Goal: Use online tool/utility: Utilize a website feature to perform a specific function

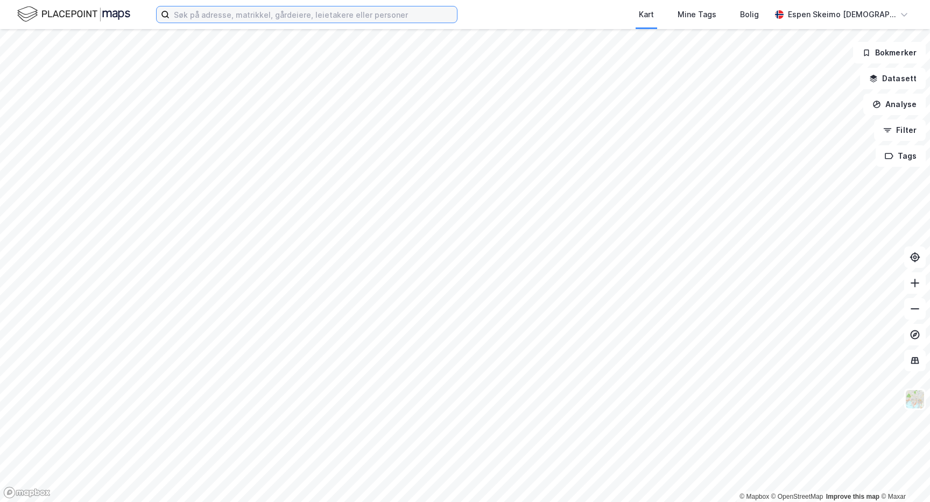
click at [336, 12] on input at bounding box center [313, 14] width 287 height 16
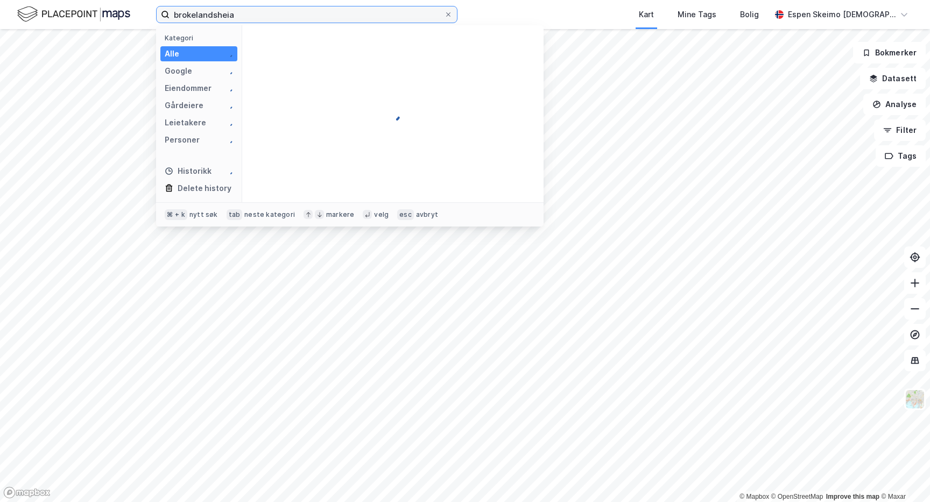
type input "brokelandsheia"
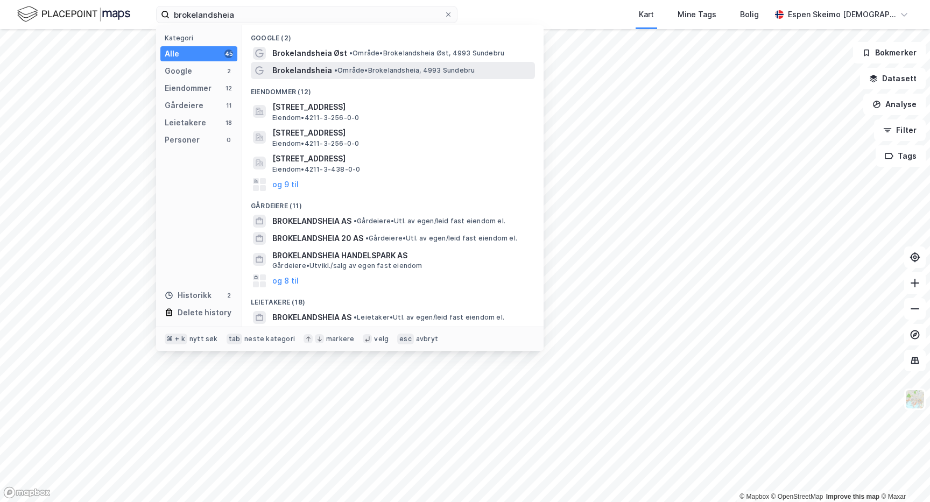
click at [335, 71] on span "•" at bounding box center [335, 70] width 3 height 8
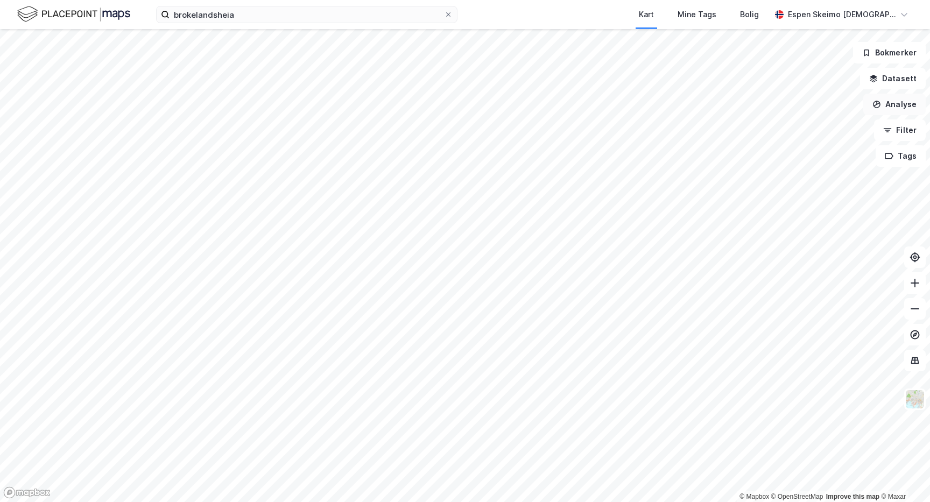
click at [895, 103] on button "Analyse" at bounding box center [894, 105] width 62 height 22
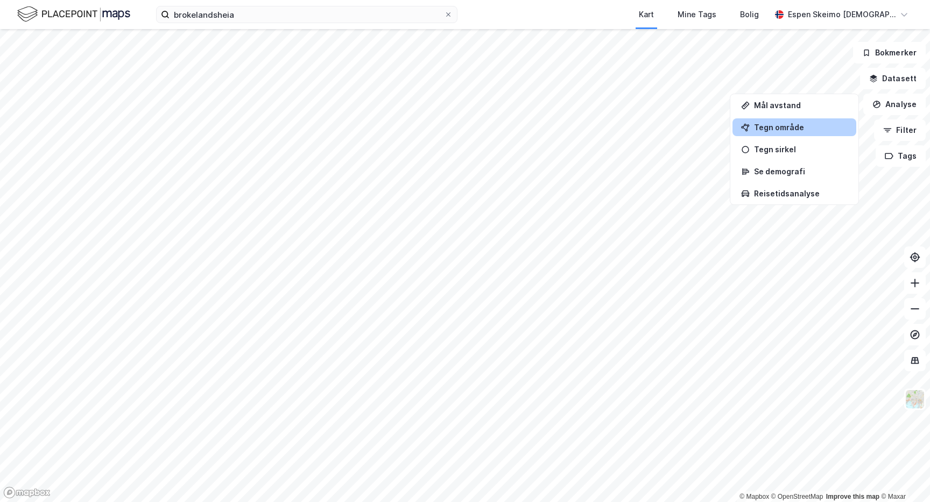
click at [785, 129] on div "Tegn område" at bounding box center [801, 127] width 94 height 9
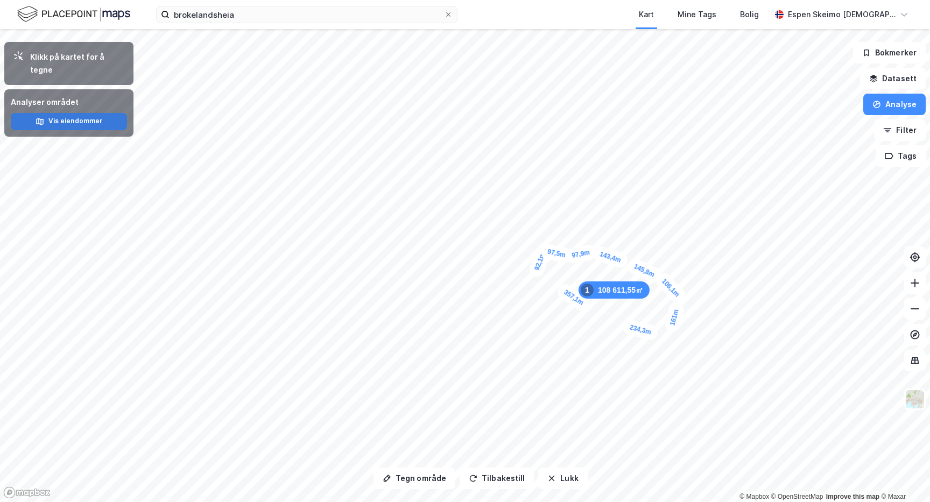
click at [72, 113] on button "Vis eiendommer" at bounding box center [69, 121] width 116 height 17
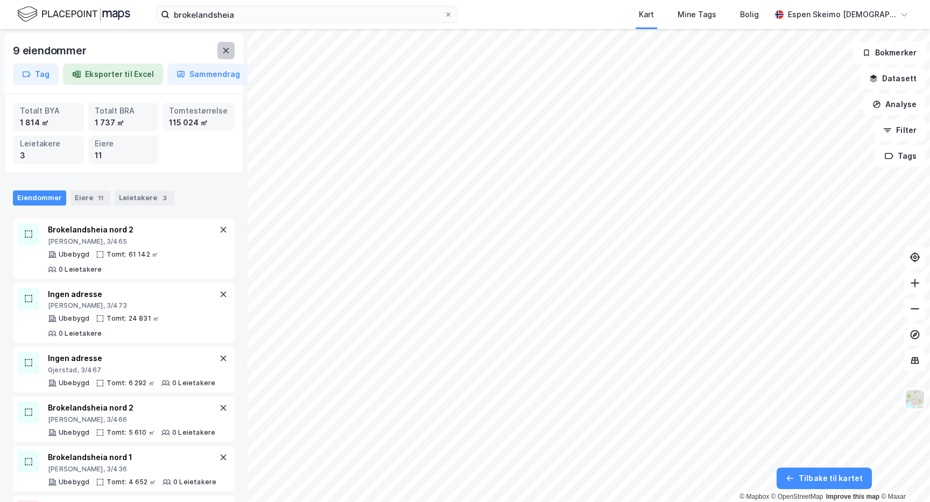
click at [227, 47] on icon at bounding box center [226, 50] width 9 height 9
